Goal: Book appointment/travel/reservation

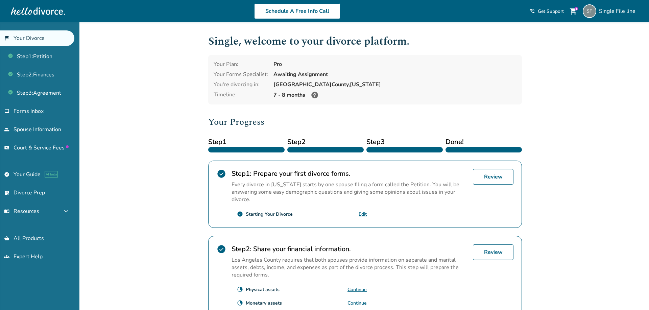
click at [295, 148] on div at bounding box center [325, 149] width 76 height 5
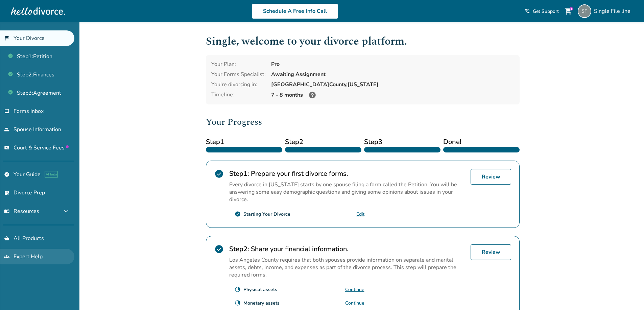
click at [23, 263] on link "groups Expert Help" at bounding box center [37, 257] width 74 height 16
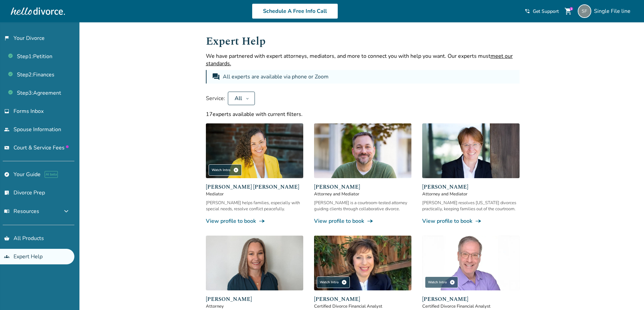
click at [233, 220] on link "View profile to book line_end_arrow_notch" at bounding box center [254, 220] width 97 height 7
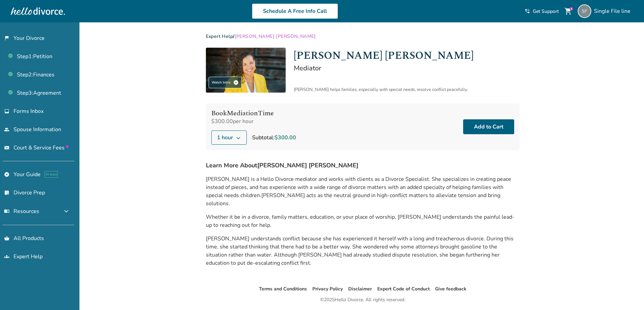
click at [228, 141] on span "1 hour" at bounding box center [225, 137] width 16 height 8
click at [236, 135] on icon at bounding box center [238, 137] width 5 height 5
click at [327, 125] on div "Book Mediation Time $300.00 per hour 1 hour 1 hour 2 hours 3 hours 4 hours 5 ho…" at bounding box center [363, 126] width 314 height 47
click at [240, 134] on button "1 hour" at bounding box center [228, 137] width 35 height 14
click at [344, 126] on div "Book Mediation Time $300.00 per hour 1 hour Subtotal: $300.00 Add to Cart" at bounding box center [363, 126] width 314 height 47
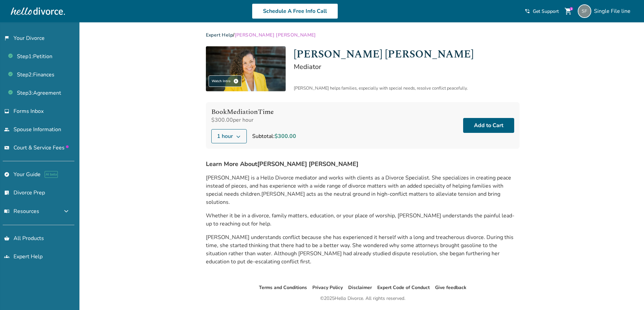
scroll to position [22, 0]
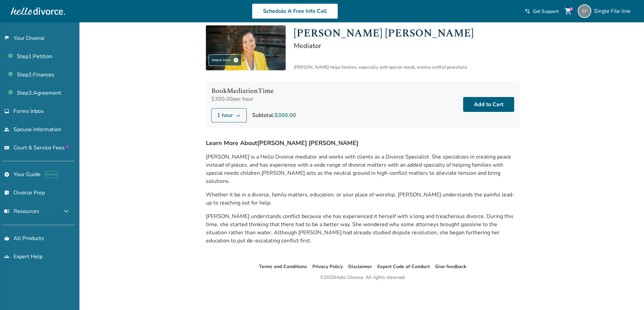
click at [229, 110] on button "1 hour" at bounding box center [228, 115] width 35 height 14
click at [312, 103] on div "Book Mediation Time $300.00 per hour 1 hour 1 hour 2 hours 3 hours 4 hours 5 ho…" at bounding box center [363, 104] width 314 height 47
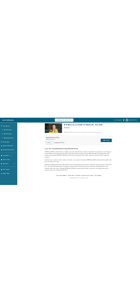
scroll to position [26, 0]
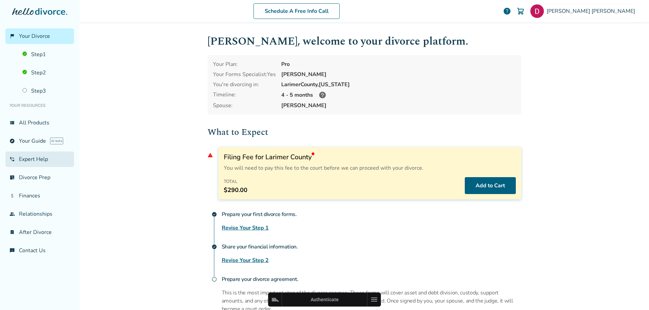
click at [32, 157] on link "phone_in_talk Expert Help" at bounding box center [39, 159] width 69 height 16
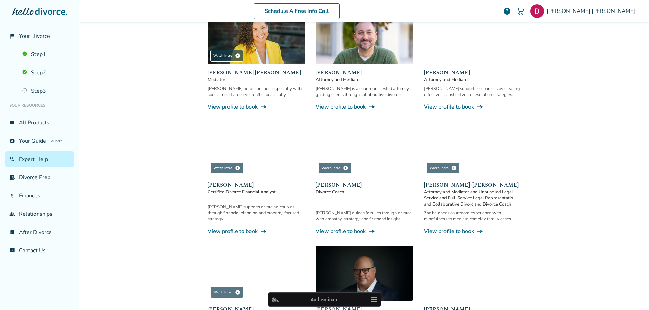
scroll to position [102, 0]
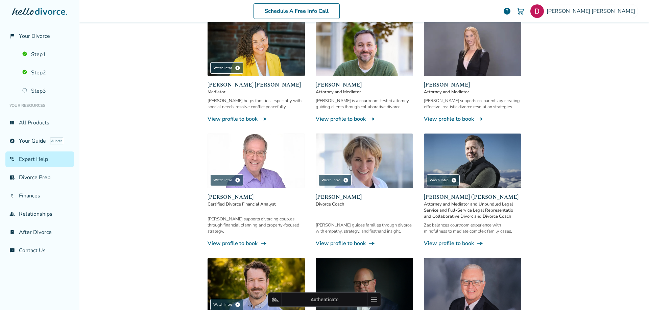
click at [225, 118] on link "View profile to book line_end_arrow_notch" at bounding box center [255, 118] width 97 height 7
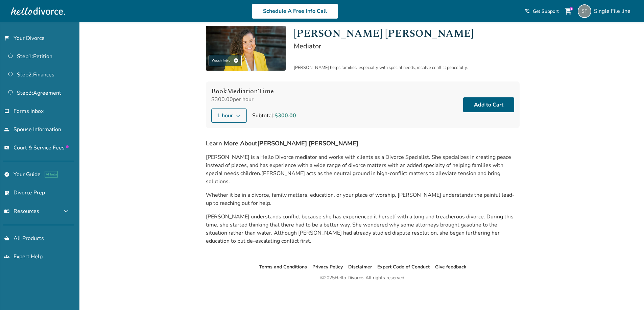
scroll to position [22, 0]
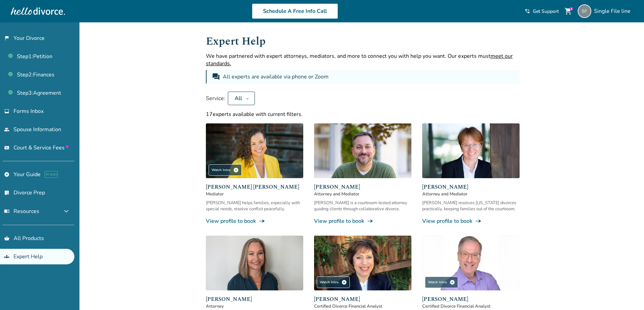
click at [347, 219] on link "View profile to book line_end_arrow_notch" at bounding box center [362, 220] width 97 height 7
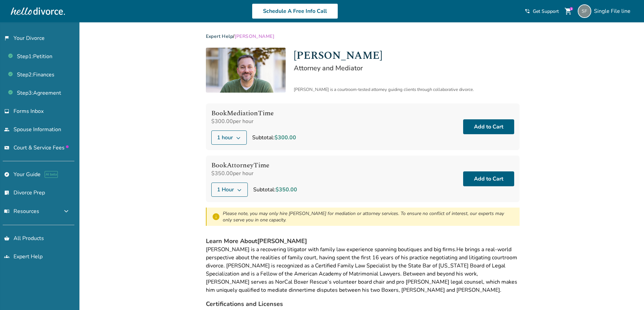
drag, startPoint x: 556, startPoint y: 115, endPoint x: 564, endPoint y: 68, distance: 47.7
click at [556, 115] on div "Added to cart Expert Help / Neil Forester Neil Forester Attorney and Mediator N…" at bounding box center [322, 202] width 644 height 360
click at [220, 192] on span "1 Hour" at bounding box center [225, 189] width 17 height 8
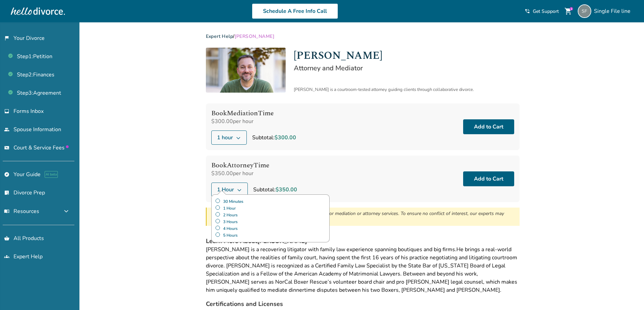
click at [230, 199] on label "30 Minutes" at bounding box center [270, 201] width 111 height 7
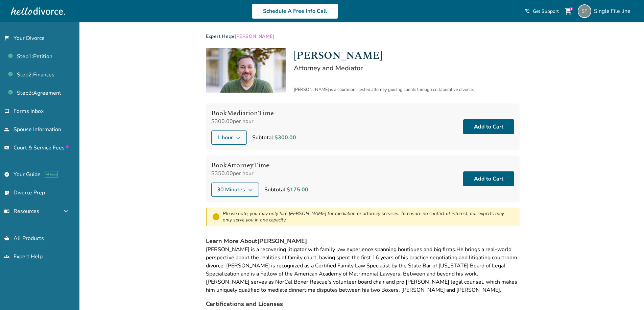
click at [349, 165] on div "Book Attorney Time $350.00 per hour 30 Minutes Subtotal: $175.00 Add to Cart" at bounding box center [363, 178] width 314 height 47
click at [567, 104] on div "Added to cart Expert Help / Neil Forester Neil Forester Attorney and Mediator N…" at bounding box center [322, 202] width 644 height 360
